Goal: Navigation & Orientation: Find specific page/section

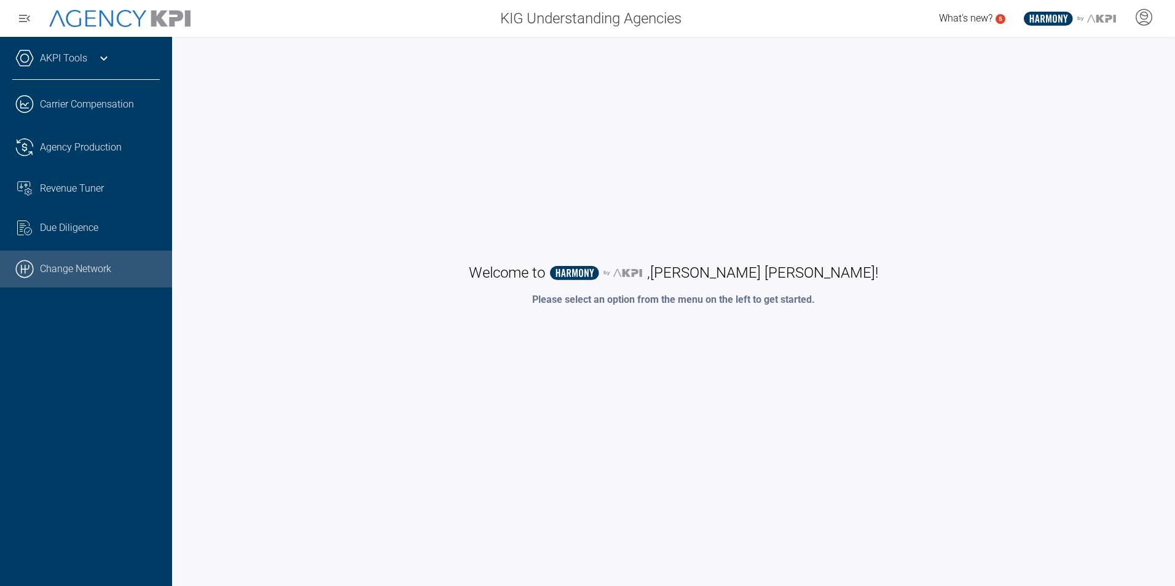
click at [103, 274] on link ".cls-1{fill:none;stroke:#000;stroke-linecap:round;stroke-linejoin:round;stroke-…" at bounding box center [86, 269] width 172 height 37
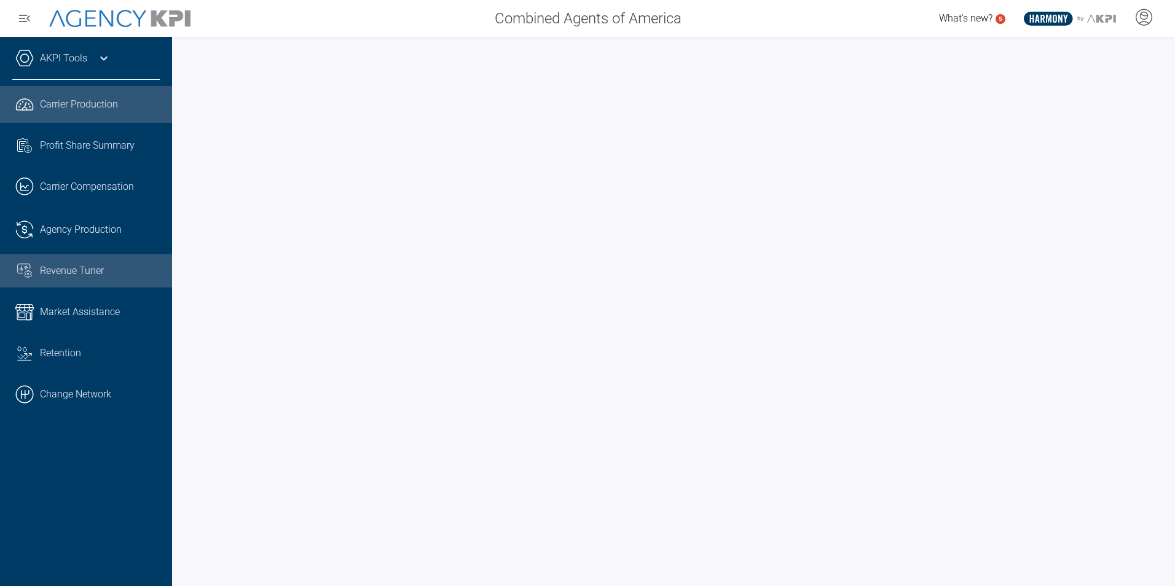
click at [92, 270] on span "Revenue Tuner" at bounding box center [72, 271] width 64 height 15
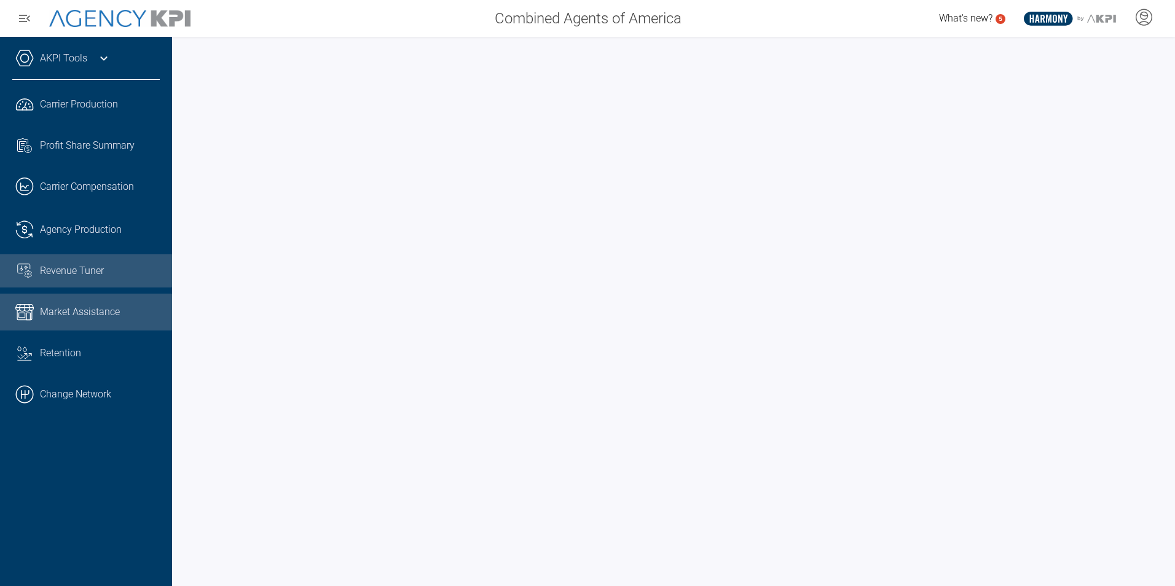
click at [92, 307] on span "Market Assistance" at bounding box center [80, 312] width 80 height 15
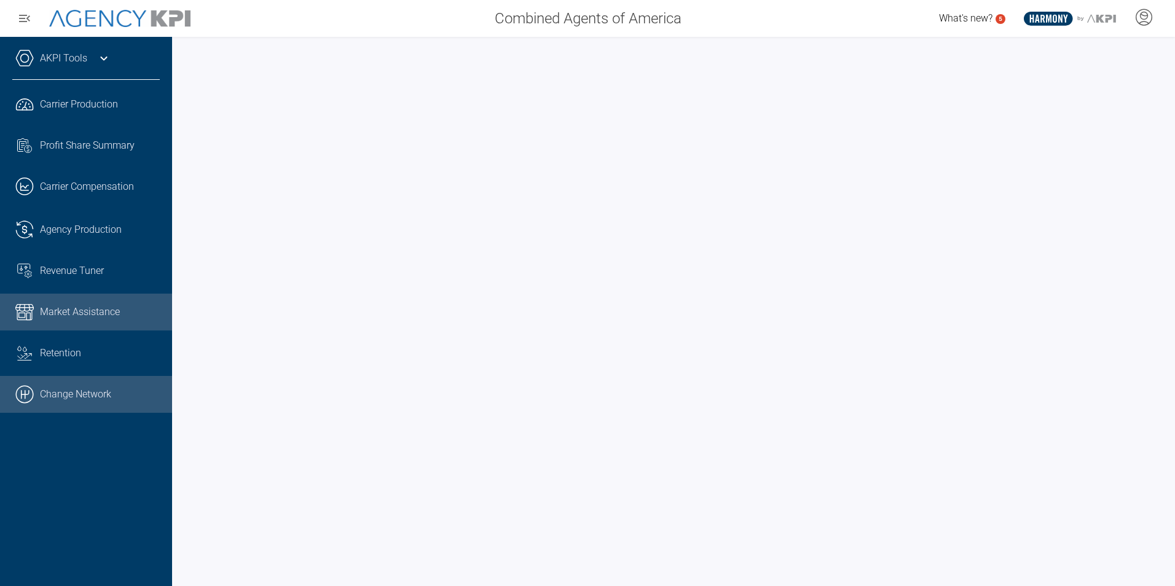
drag, startPoint x: 78, startPoint y: 398, endPoint x: 90, endPoint y: 388, distance: 14.9
click at [78, 398] on link ".cls-1{fill:none;stroke:#000;stroke-linecap:round;stroke-linejoin:round;stroke-…" at bounding box center [86, 394] width 172 height 37
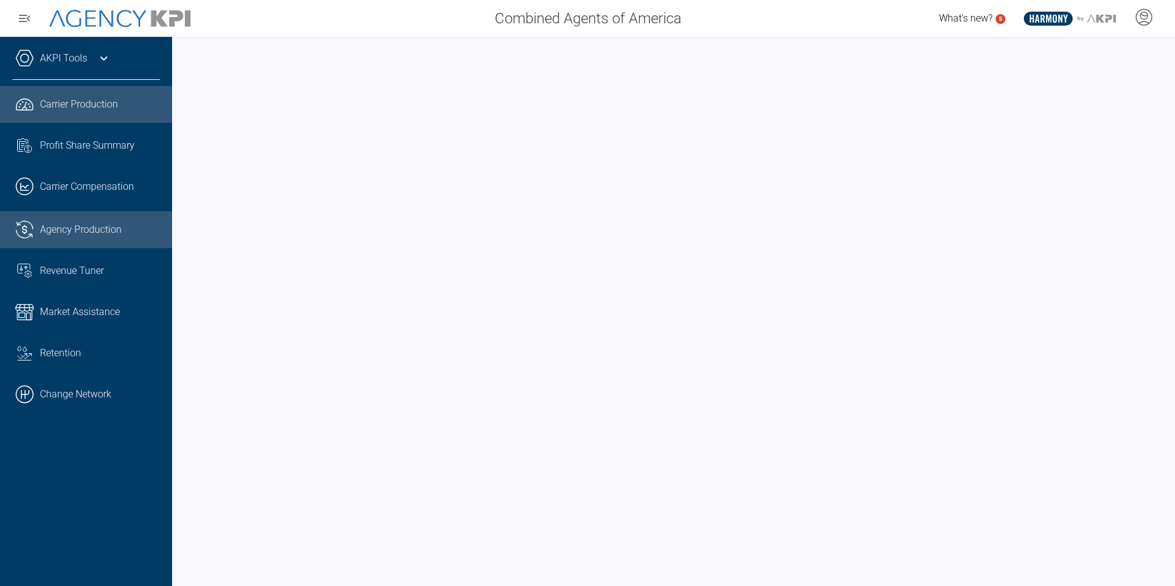
click at [77, 230] on span "Agency Production" at bounding box center [81, 229] width 82 height 15
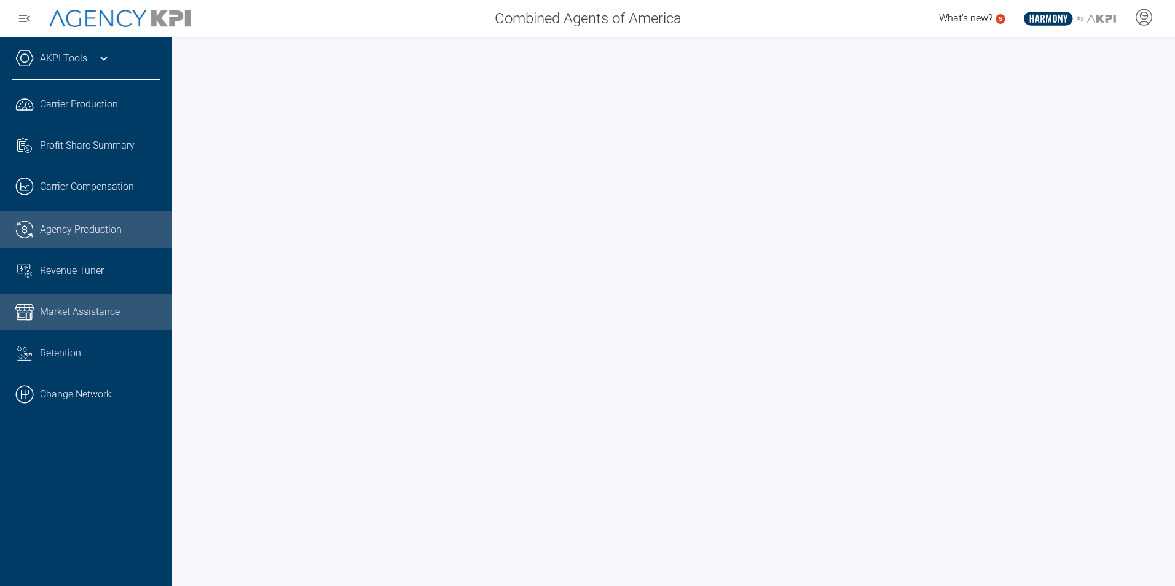
click at [100, 321] on link "Market Assistance" at bounding box center [86, 312] width 172 height 37
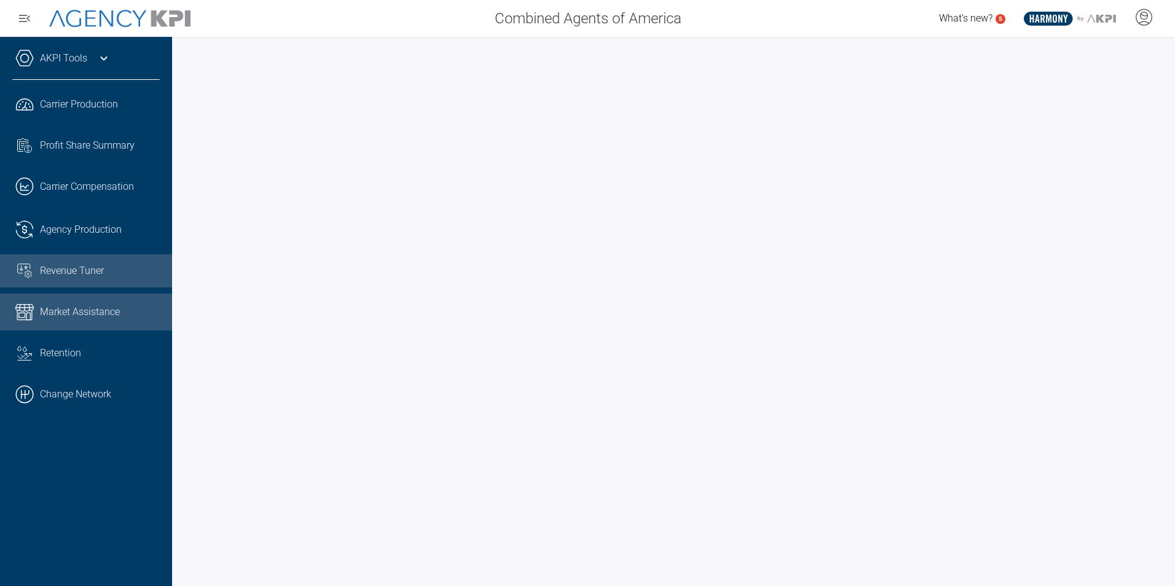
click at [108, 272] on div "Revenue Tuner" at bounding box center [100, 271] width 120 height 15
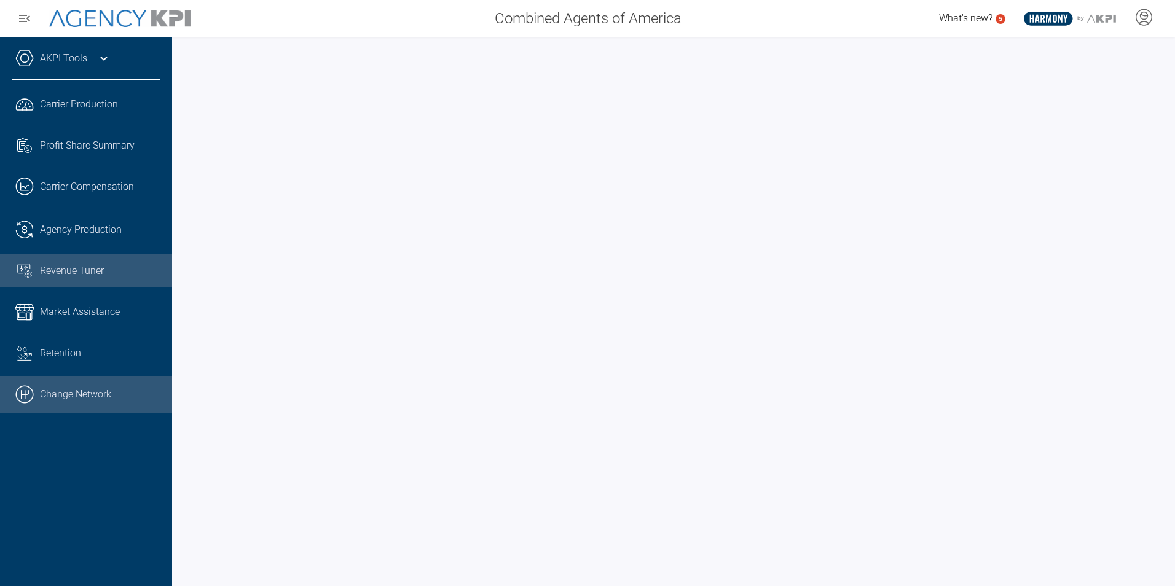
drag, startPoint x: 93, startPoint y: 389, endPoint x: 103, endPoint y: 378, distance: 14.8
click at [93, 389] on link ".cls-1{fill:none;stroke:#000;stroke-linecap:round;stroke-linejoin:round;stroke-…" at bounding box center [86, 394] width 172 height 37
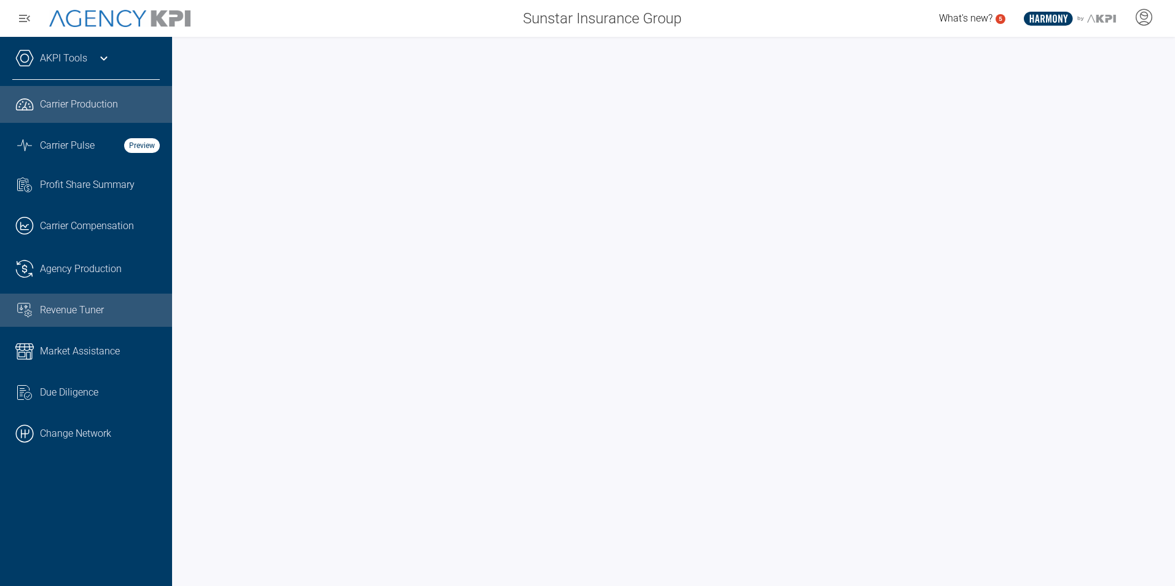
click at [83, 296] on link "Revenue Tuner" at bounding box center [86, 310] width 172 height 33
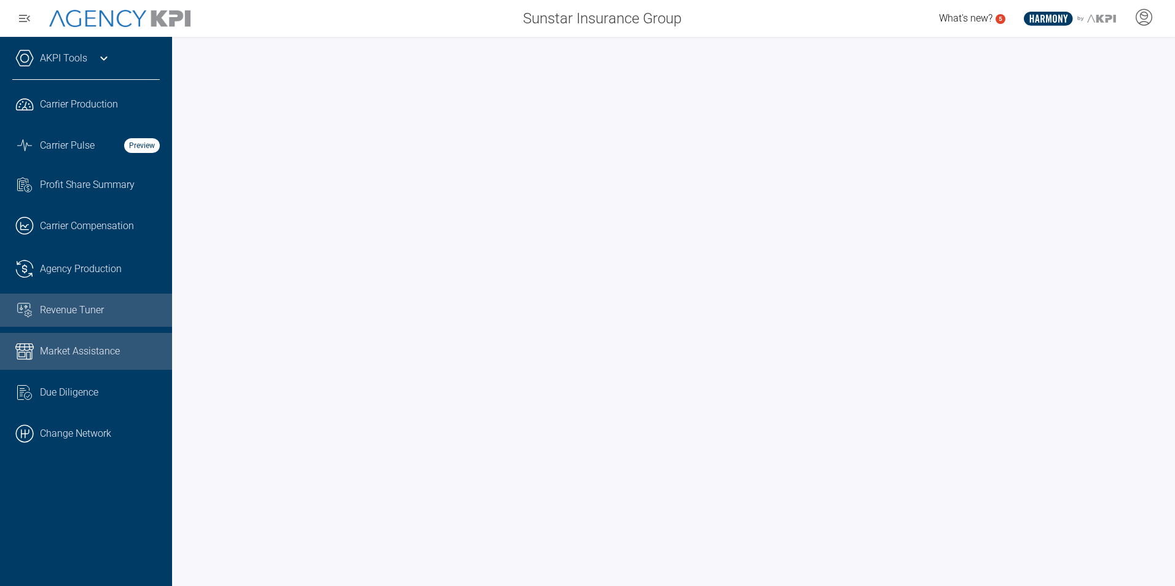
click at [117, 352] on span "Market Assistance" at bounding box center [80, 351] width 80 height 15
